Goal: Use online tool/utility: Utilize a website feature to perform a specific function

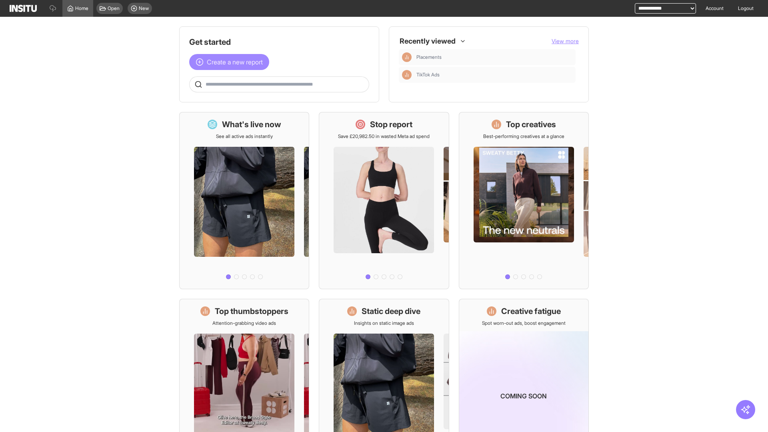
click at [231, 62] on span "Create a new report" at bounding box center [235, 62] width 56 height 10
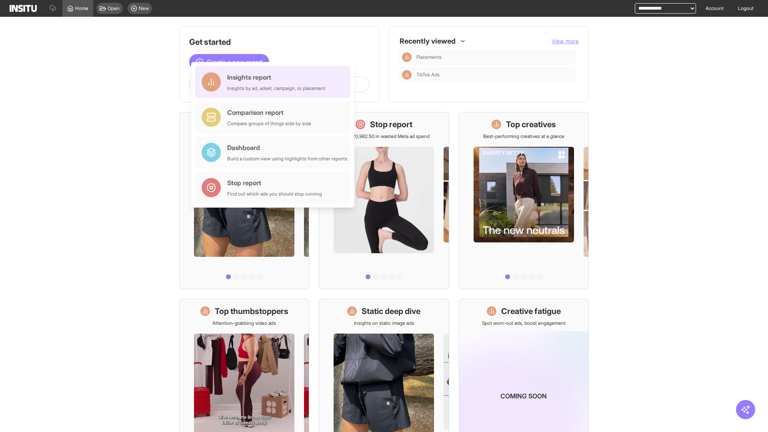
click at [275, 82] on div "Insights report Insights by ad, adset, campaign, or placement" at bounding box center [276, 81] width 98 height 19
